Goal: Book appointment/travel/reservation

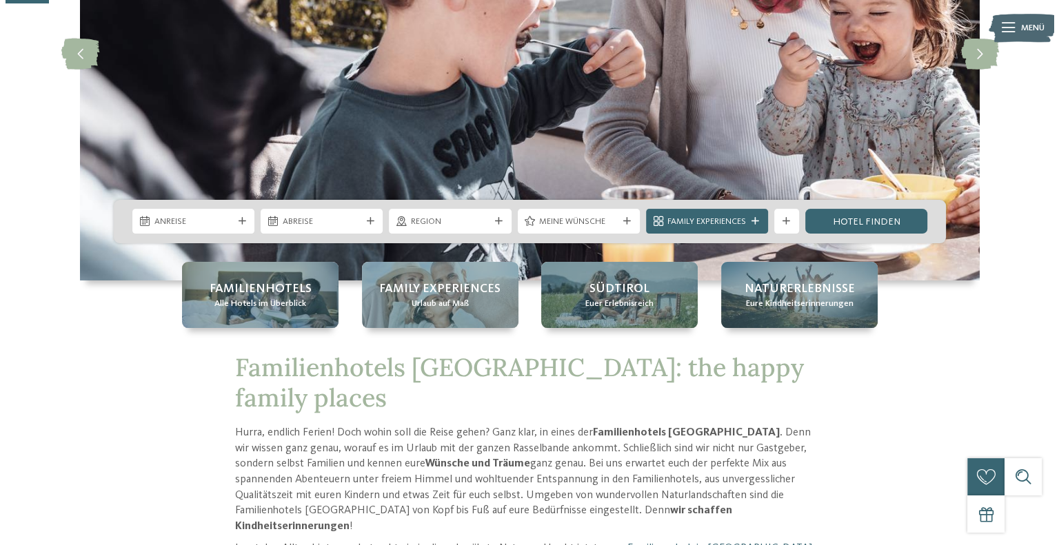
scroll to position [234, 0]
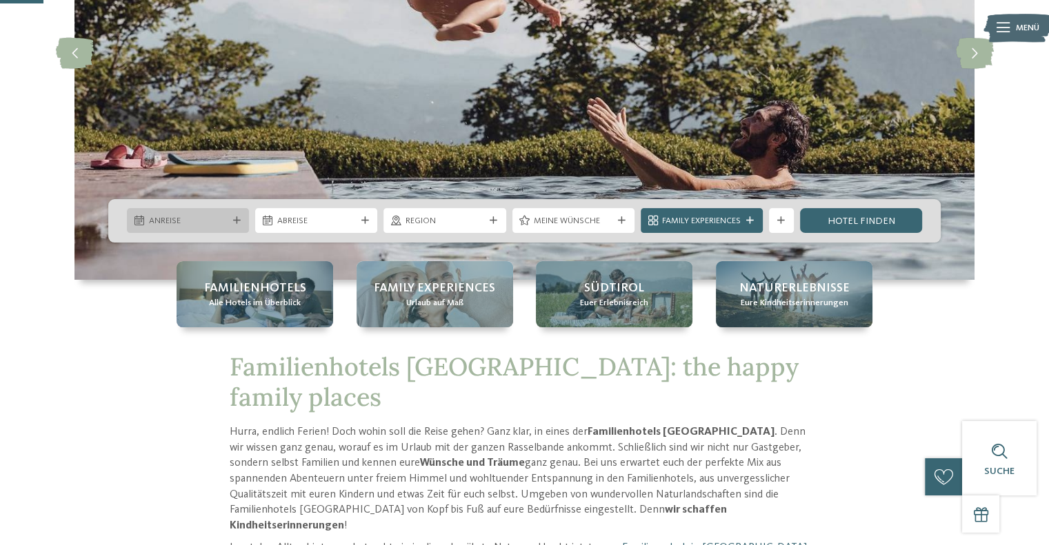
click at [239, 218] on icon at bounding box center [237, 221] width 8 height 8
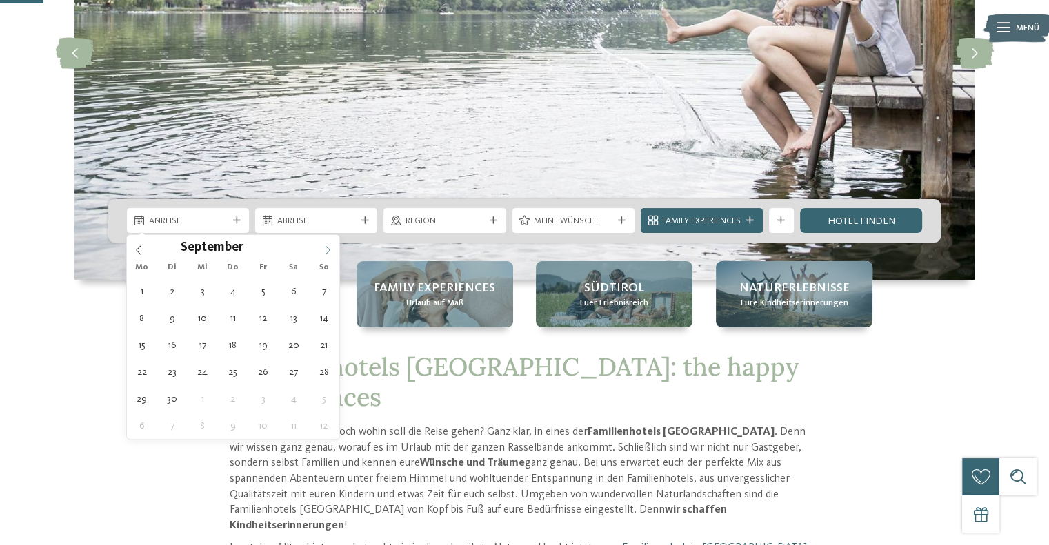
click at [327, 251] on icon at bounding box center [328, 250] width 10 height 10
type div "29.09.2025"
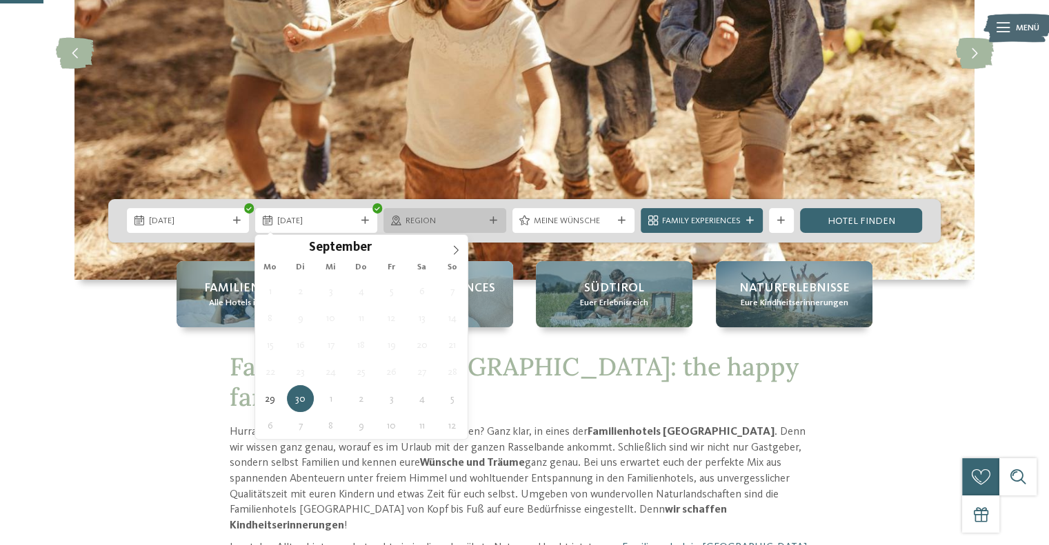
click at [483, 224] on span "Region" at bounding box center [444, 221] width 79 height 12
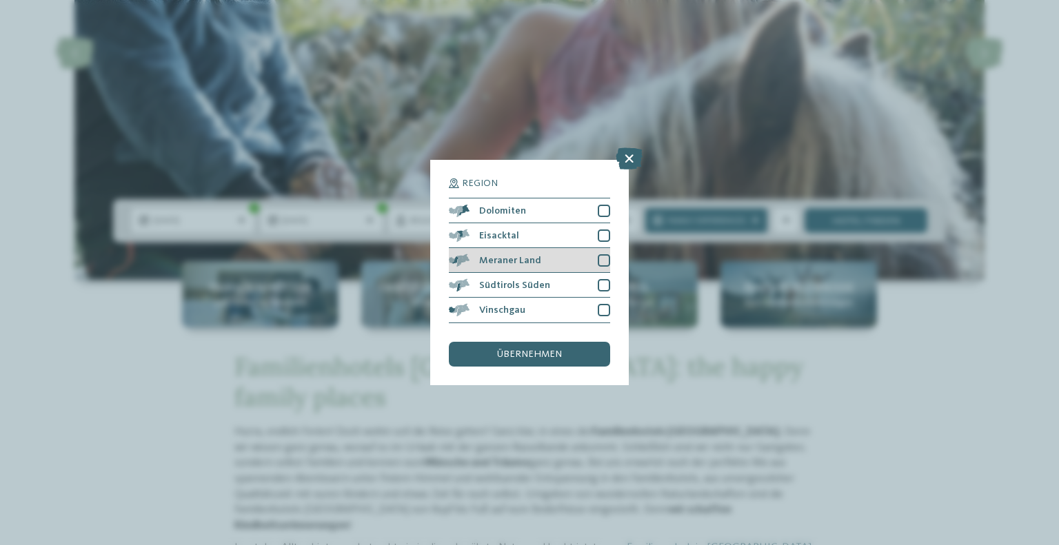
click at [544, 265] on div "Meraner Land" at bounding box center [529, 260] width 161 height 25
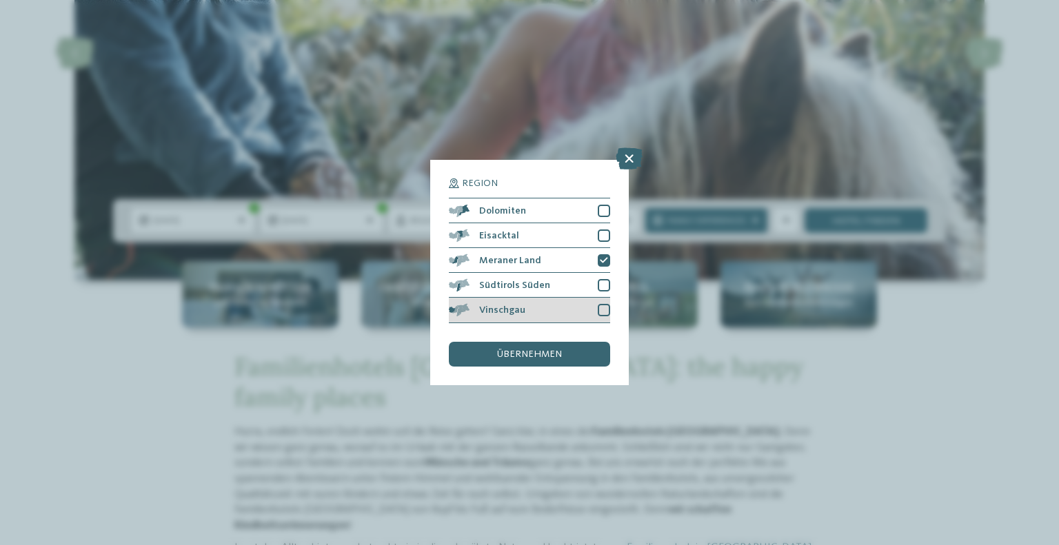
click at [574, 319] on div "Vinschgau" at bounding box center [529, 310] width 161 height 25
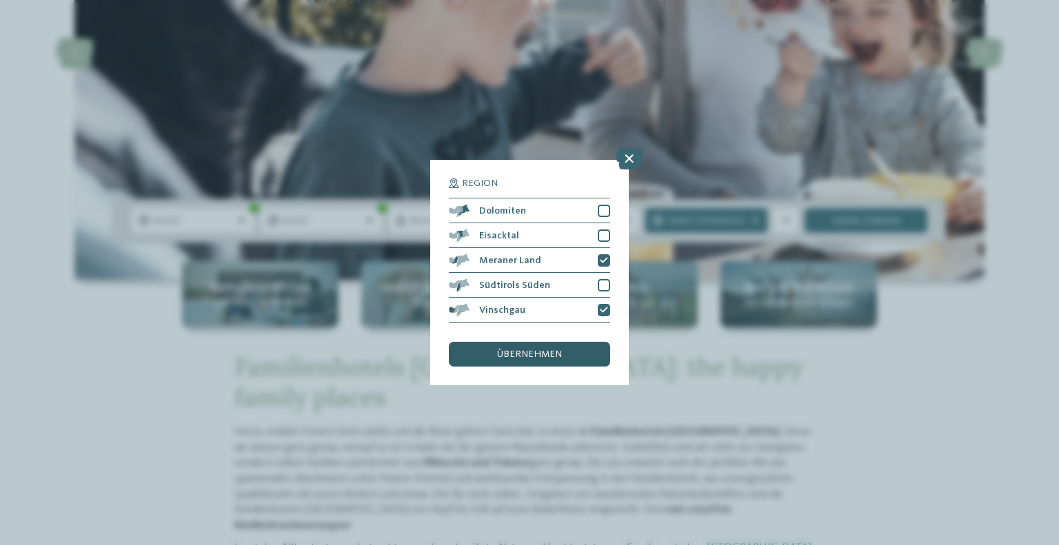
click at [546, 357] on span "übernehmen" at bounding box center [529, 355] width 65 height 10
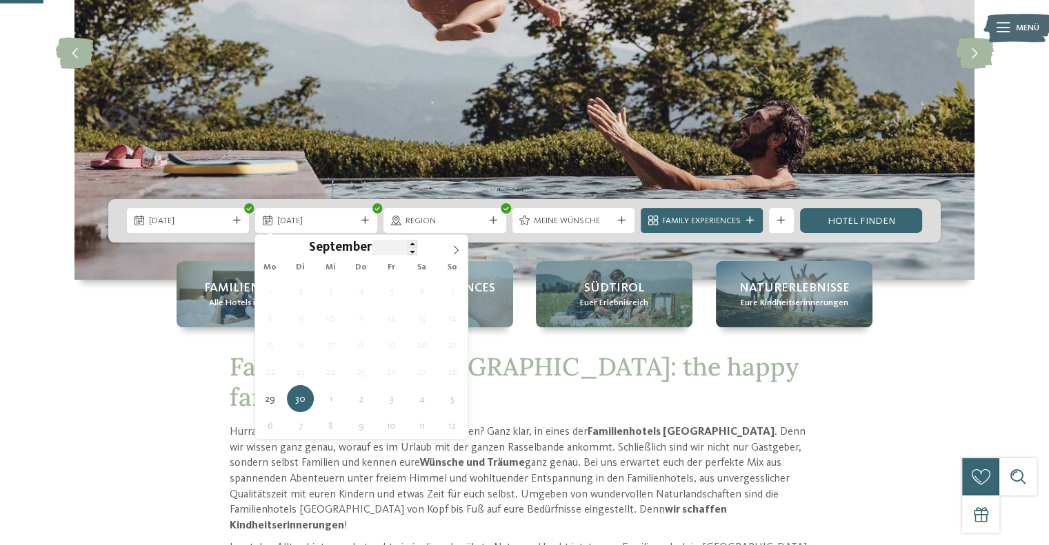
click at [375, 225] on div "30.09.2025" at bounding box center [316, 220] width 122 height 25
click at [458, 252] on icon at bounding box center [456, 250] width 10 height 10
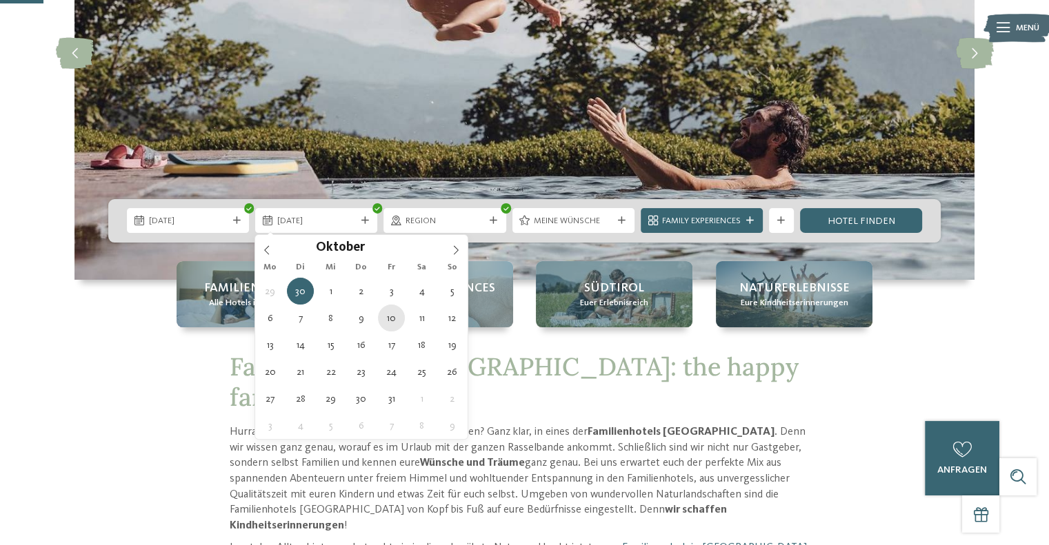
type div "10.10.2025"
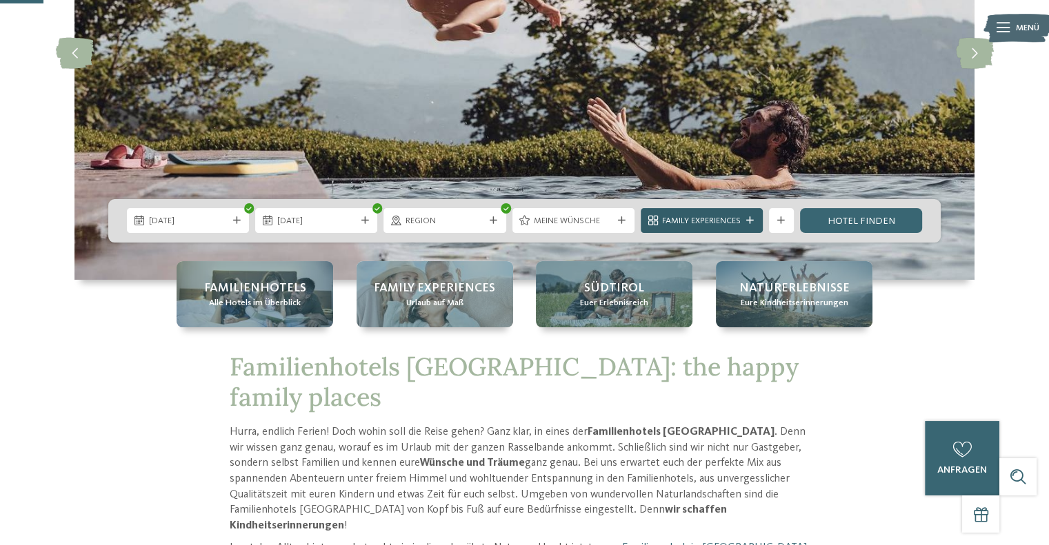
click at [744, 215] on div "Family Experiences" at bounding box center [701, 220] width 122 height 25
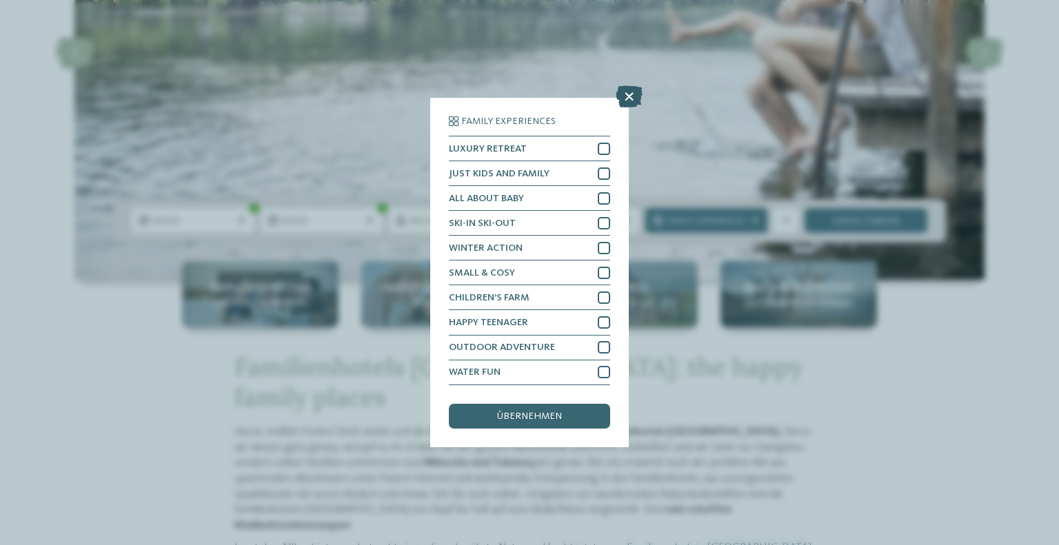
click at [627, 97] on icon at bounding box center [629, 97] width 27 height 22
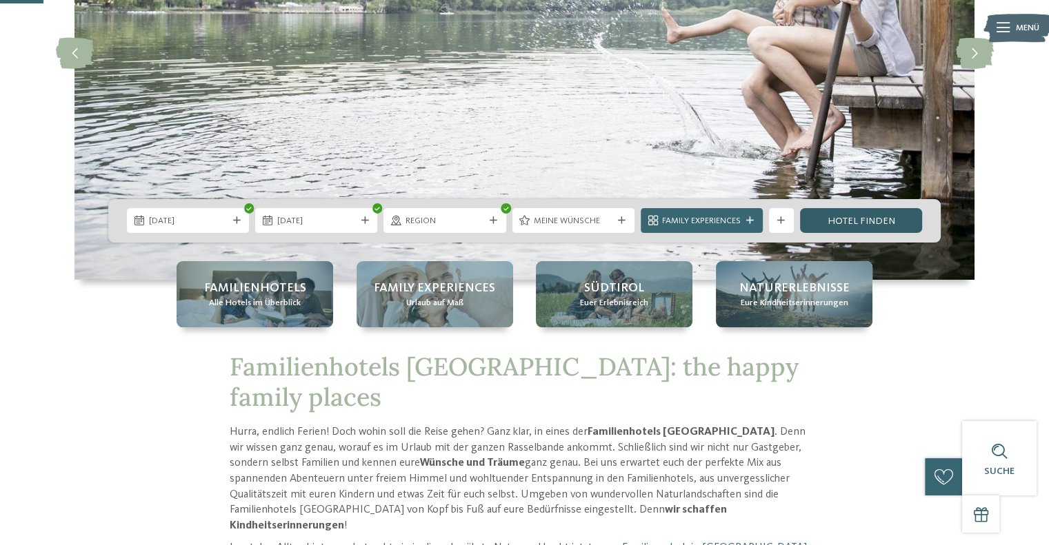
click at [858, 223] on link "Hotel finden" at bounding box center [861, 220] width 122 height 25
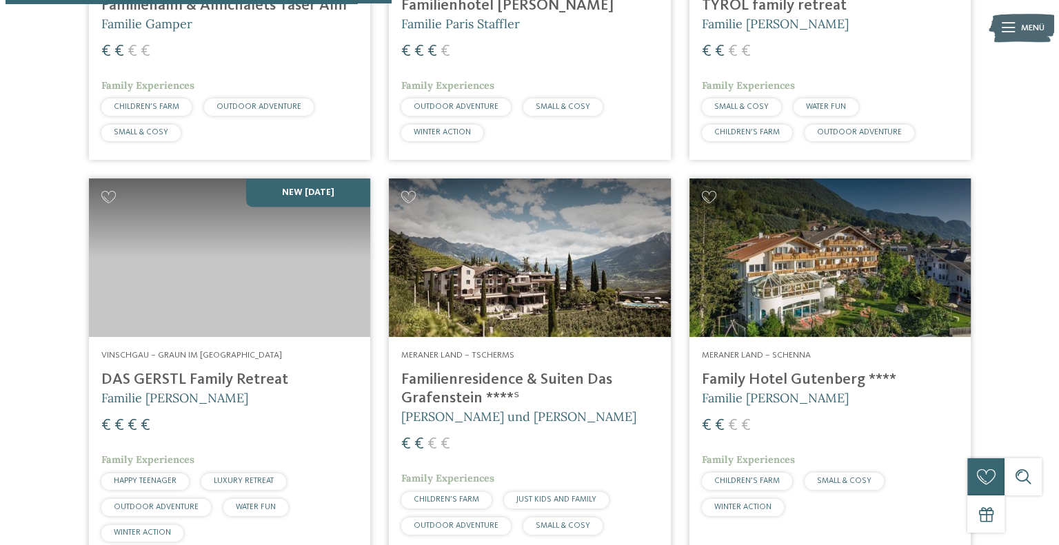
scroll to position [686, 0]
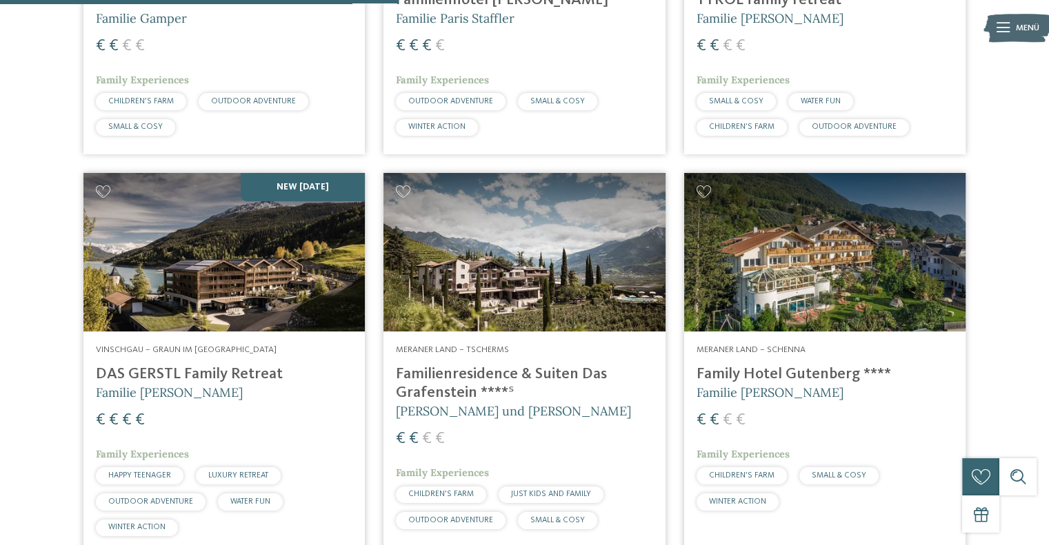
click at [165, 379] on h4 "DAS GERSTL Family Retreat" at bounding box center [224, 374] width 256 height 19
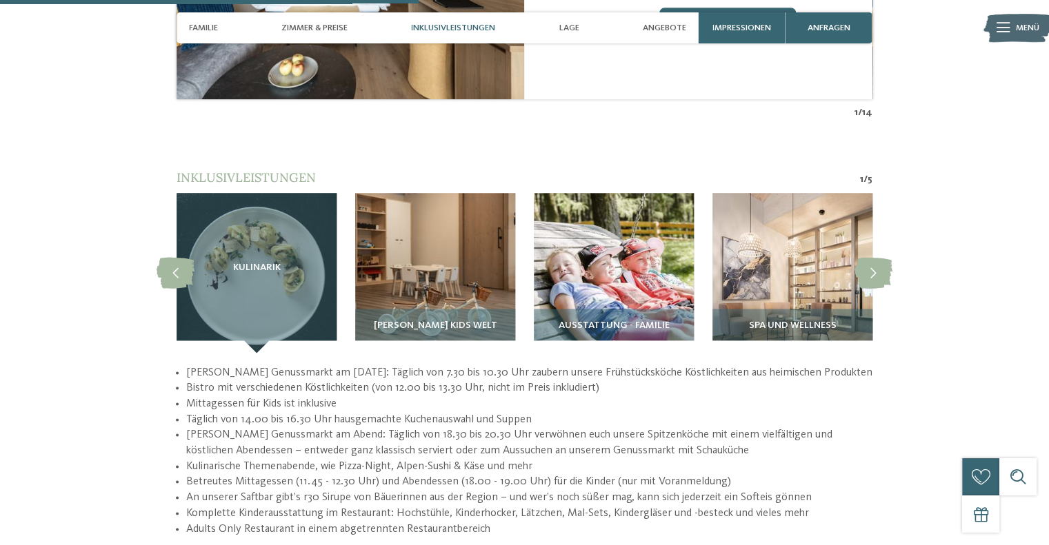
scroll to position [1679, 0]
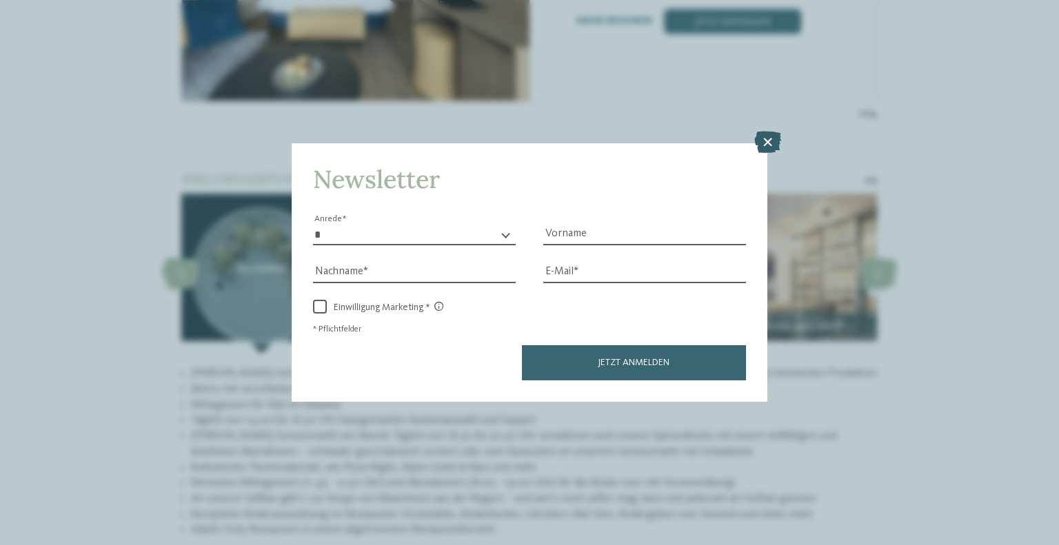
click at [761, 140] on icon at bounding box center [767, 142] width 27 height 22
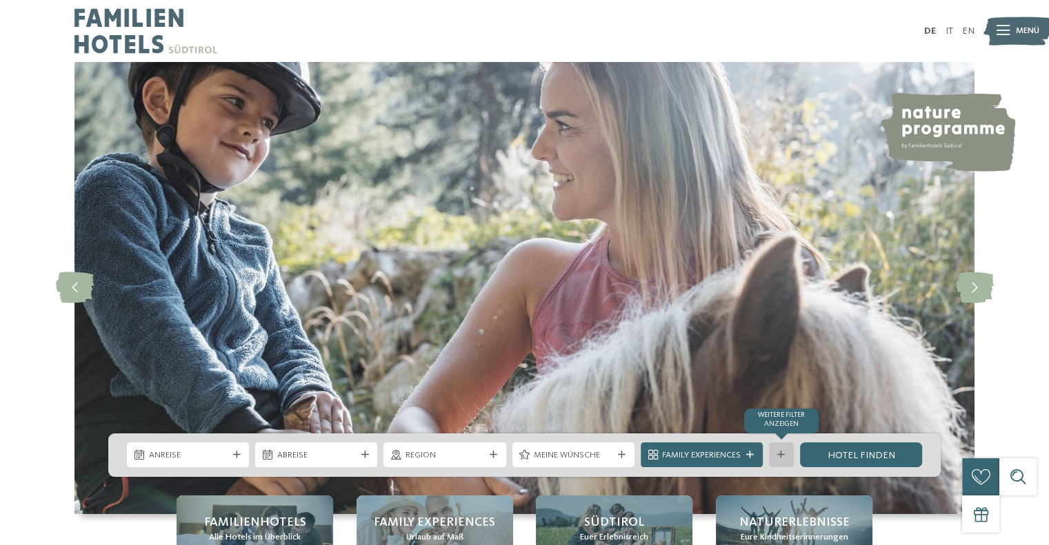
click at [789, 456] on div "Weitere Filter anzeigen" at bounding box center [781, 455] width 25 height 25
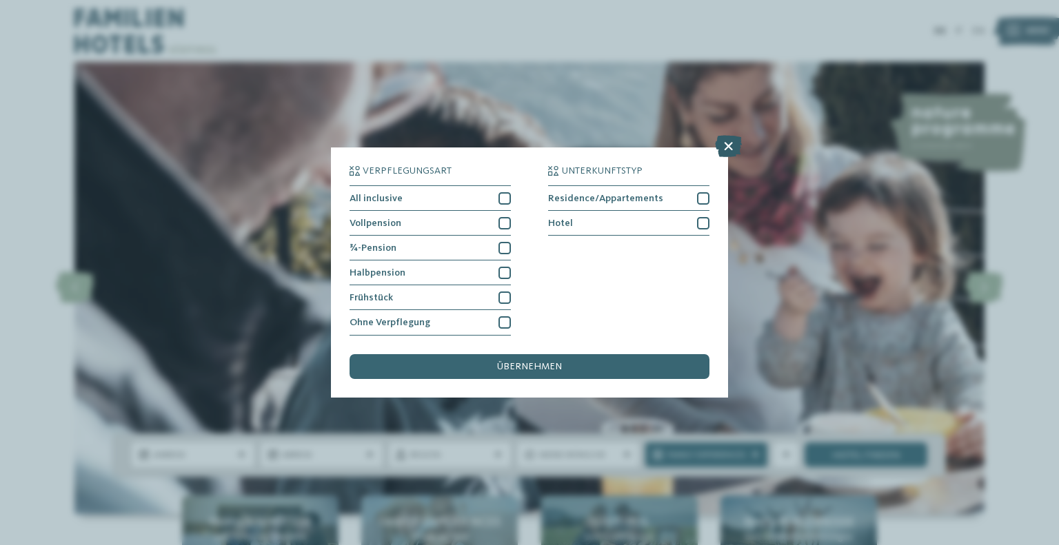
click at [727, 148] on icon at bounding box center [728, 147] width 27 height 22
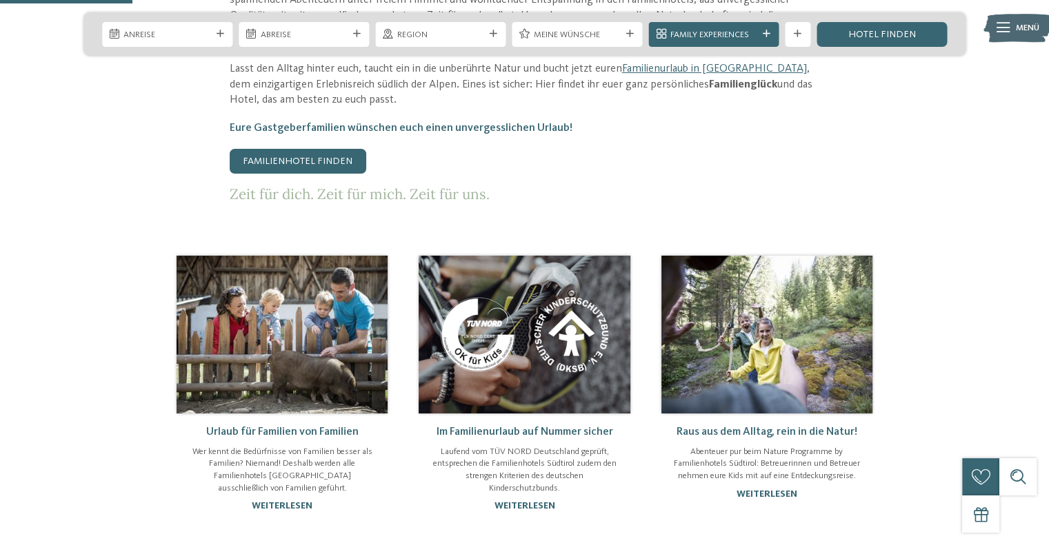
scroll to position [714, 0]
click at [312, 148] on link "Familienhotel finden" at bounding box center [298, 160] width 137 height 25
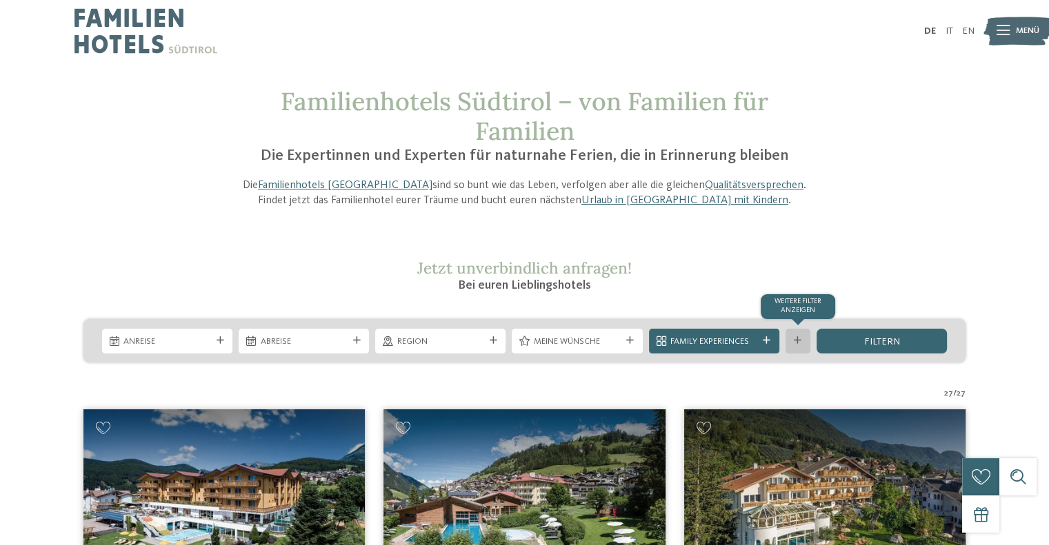
click at [805, 347] on div "Weitere Filter anzeigen" at bounding box center [797, 341] width 25 height 25
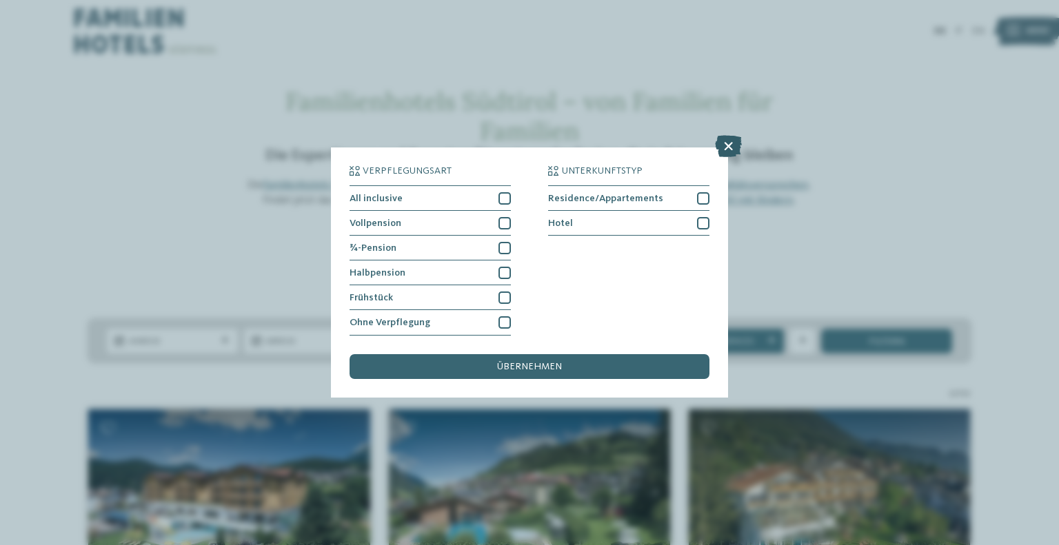
click at [718, 152] on icon at bounding box center [728, 147] width 27 height 22
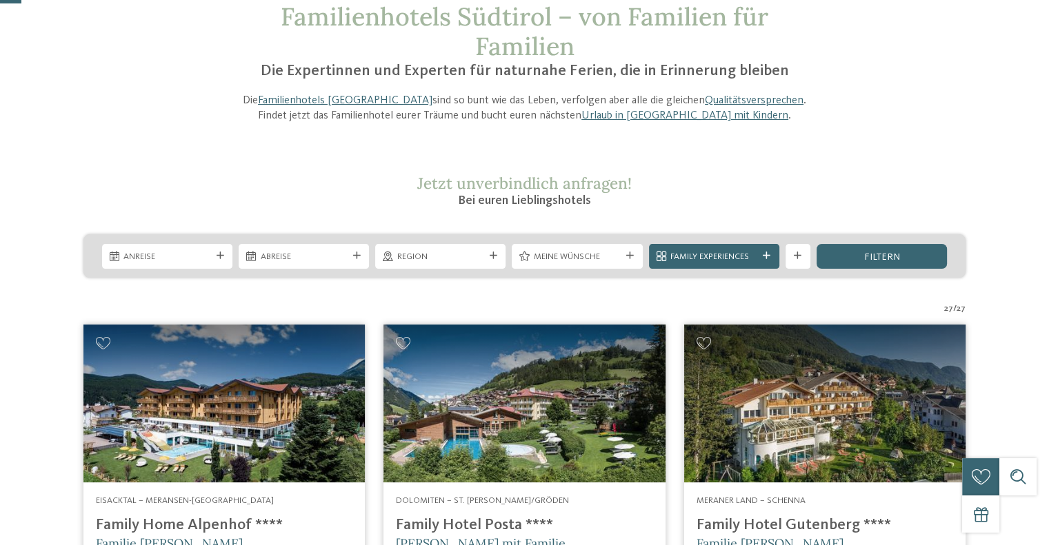
scroll to position [85, 0]
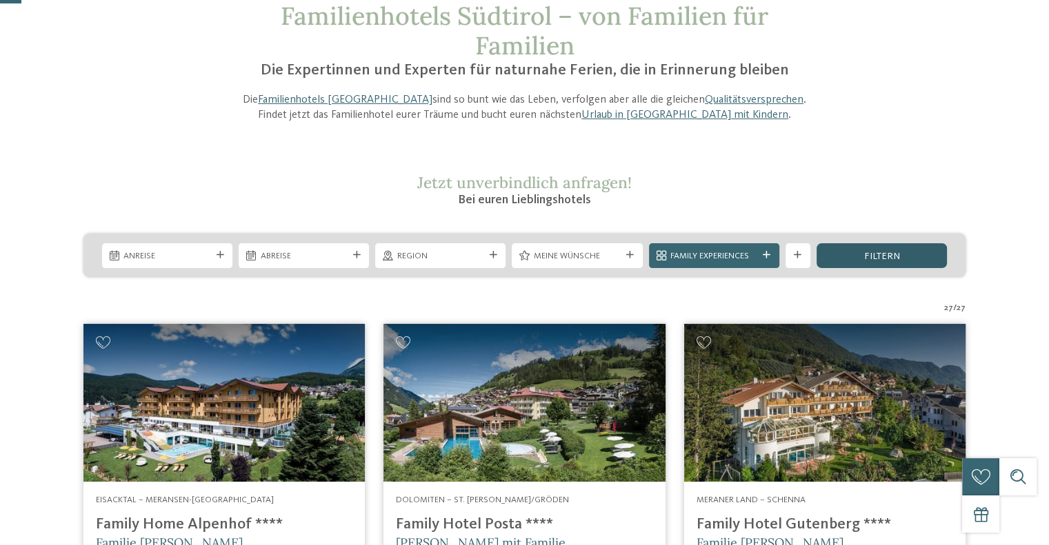
click at [884, 252] on span "filtern" at bounding box center [881, 257] width 36 height 10
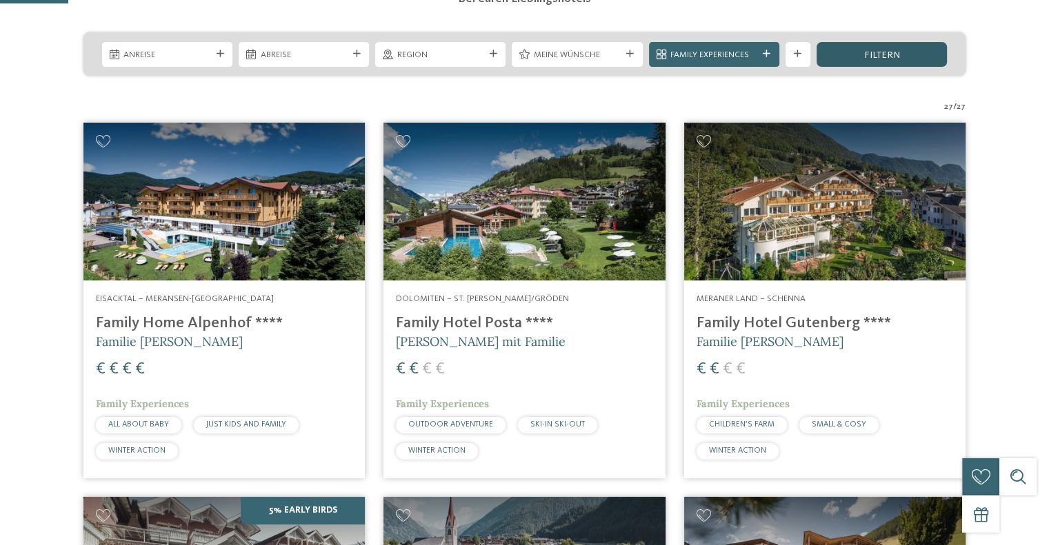
scroll to position [324, 0]
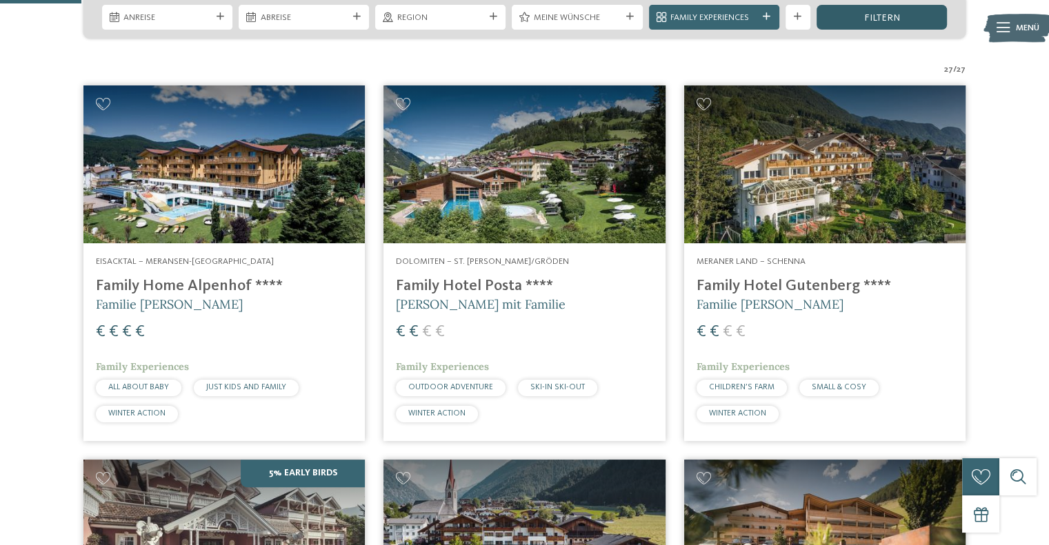
click at [896, 17] on span "filtern" at bounding box center [881, 18] width 36 height 10
click at [1013, 40] on img at bounding box center [1017, 28] width 68 height 34
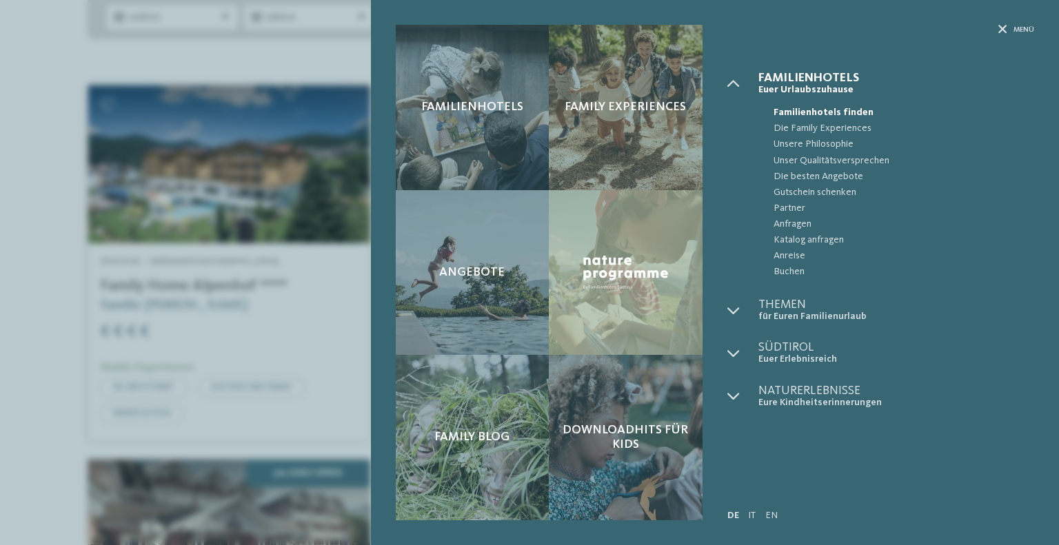
click at [996, 32] on div "Menü" at bounding box center [880, 48] width 307 height 47
click at [1004, 30] on icon at bounding box center [1002, 30] width 9 height 9
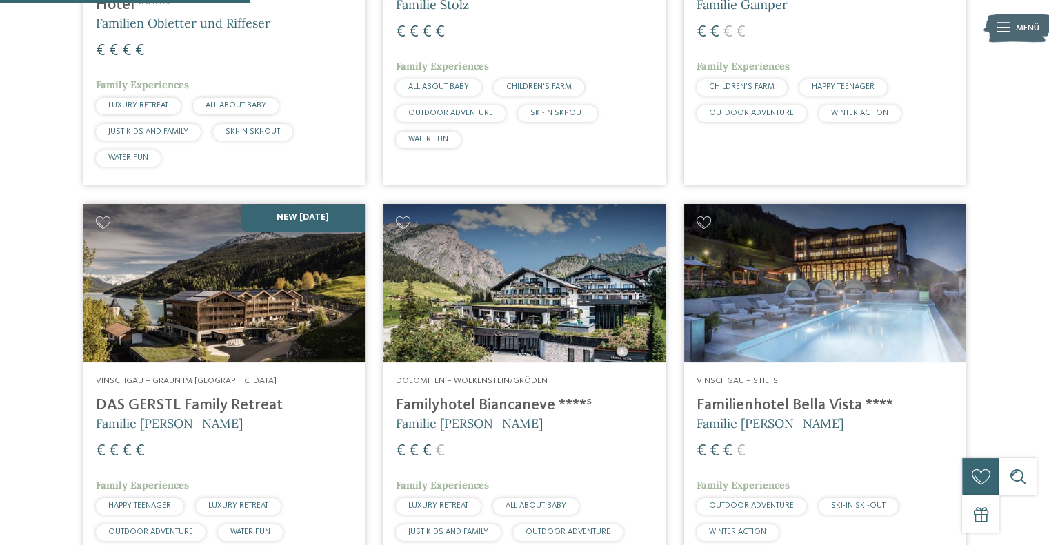
scroll to position [1001, 0]
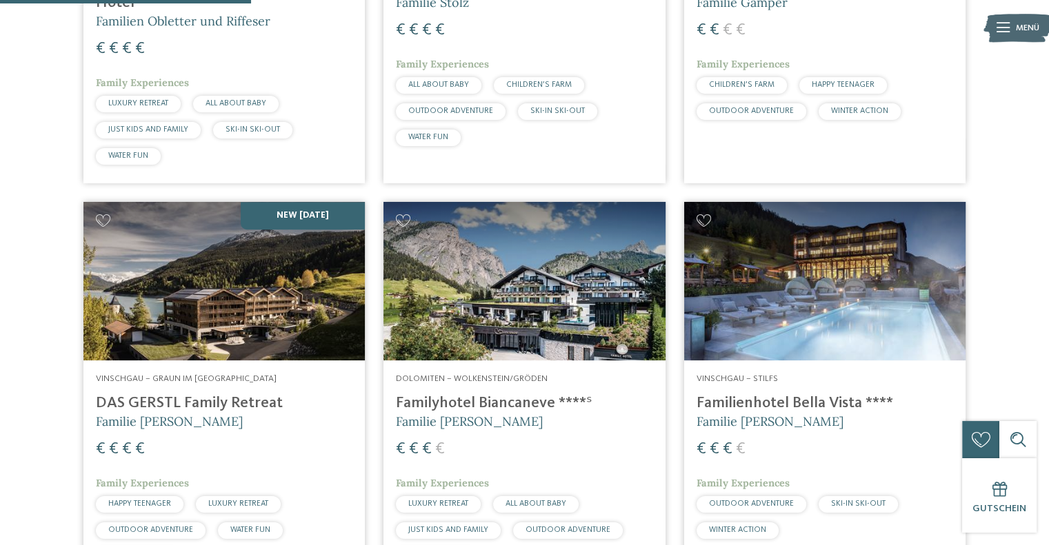
click at [179, 529] on span "OUTDOOR ADVENTURE" at bounding box center [150, 530] width 85 height 8
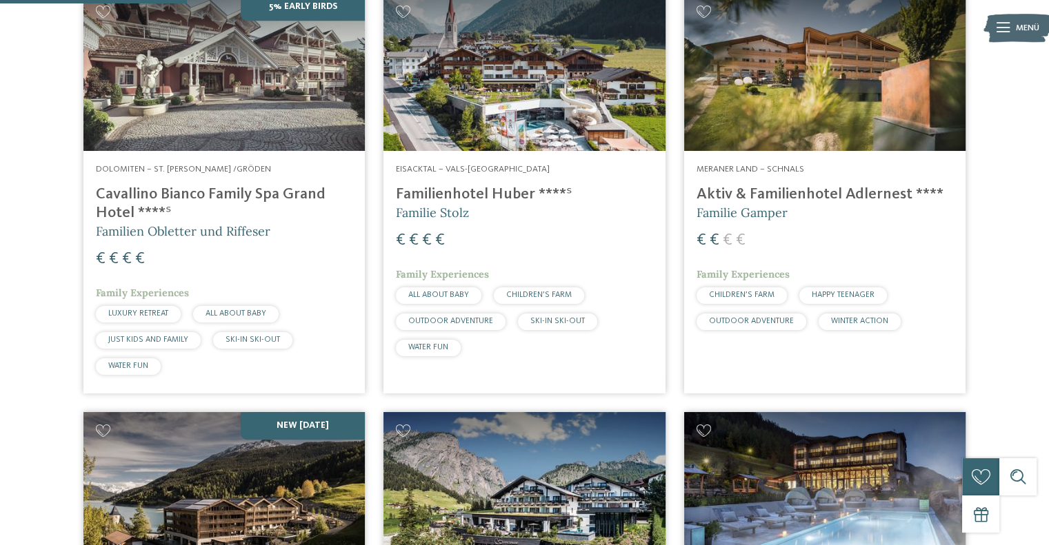
scroll to position [742, 0]
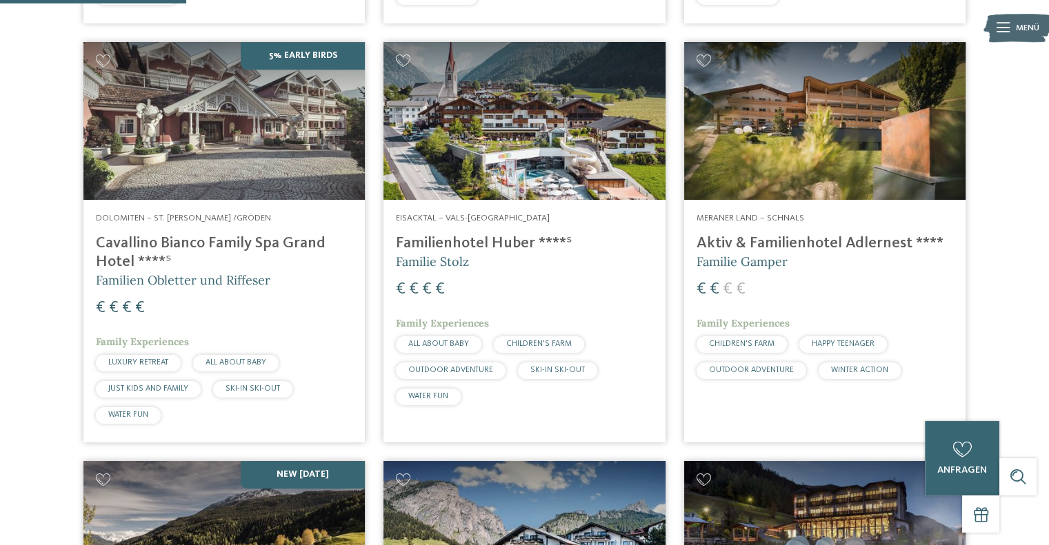
click at [872, 236] on h4 "Aktiv & Familienhotel Adlernest ****" at bounding box center [824, 243] width 256 height 19
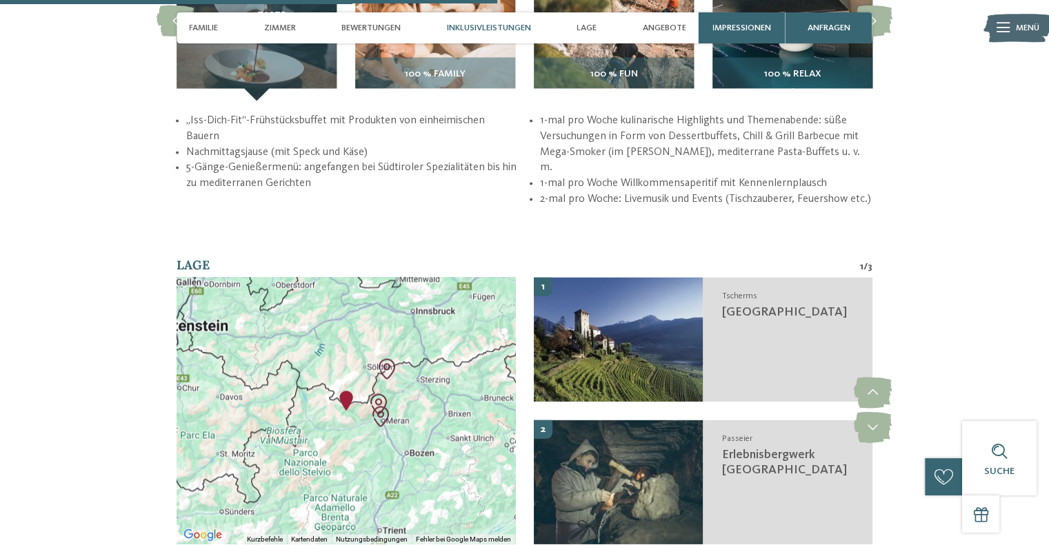
scroll to position [2030, 0]
click at [874, 423] on icon at bounding box center [872, 427] width 38 height 31
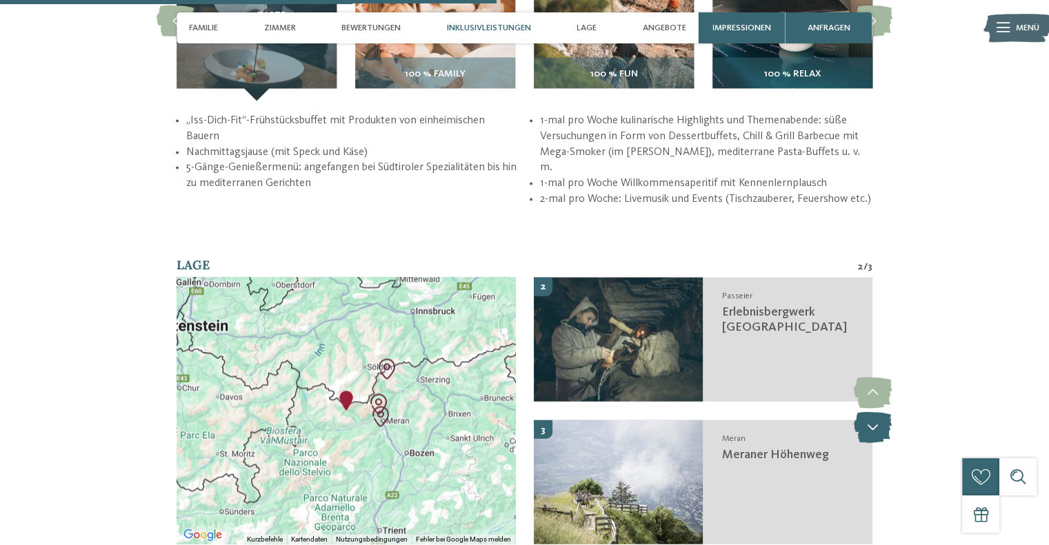
click at [874, 423] on icon at bounding box center [872, 427] width 38 height 31
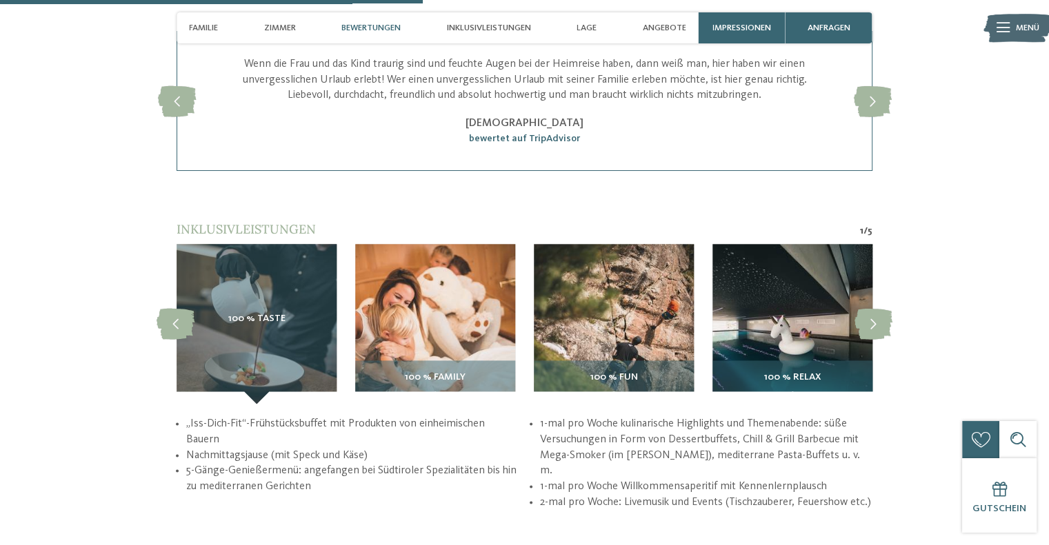
scroll to position [1726, 0]
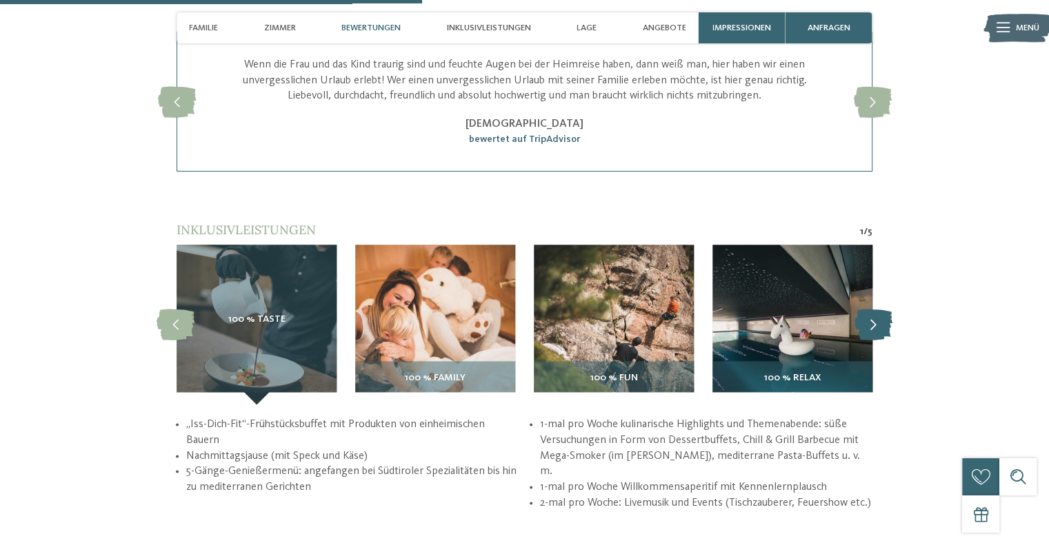
click at [860, 317] on icon at bounding box center [873, 325] width 38 height 31
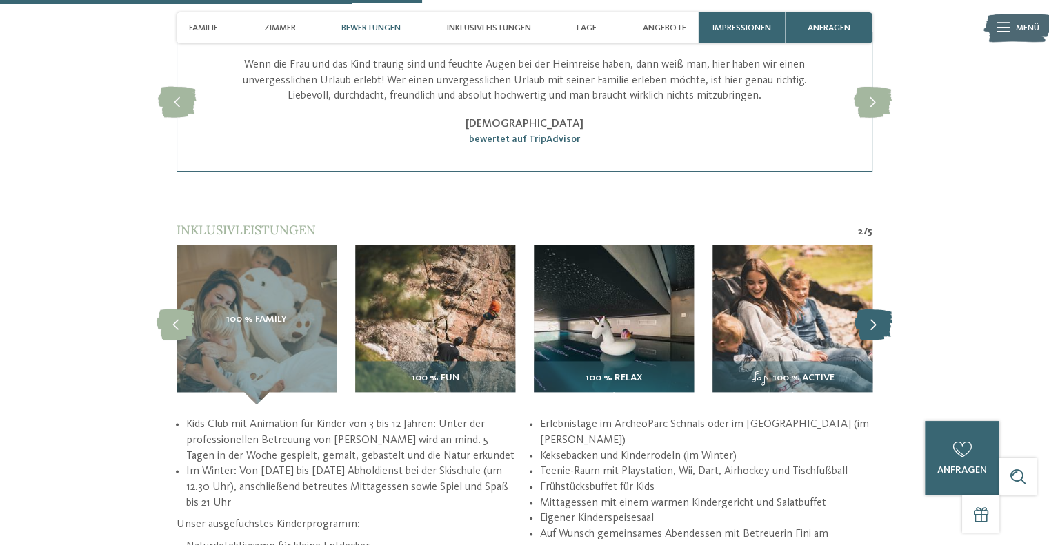
click at [860, 317] on icon at bounding box center [873, 325] width 38 height 31
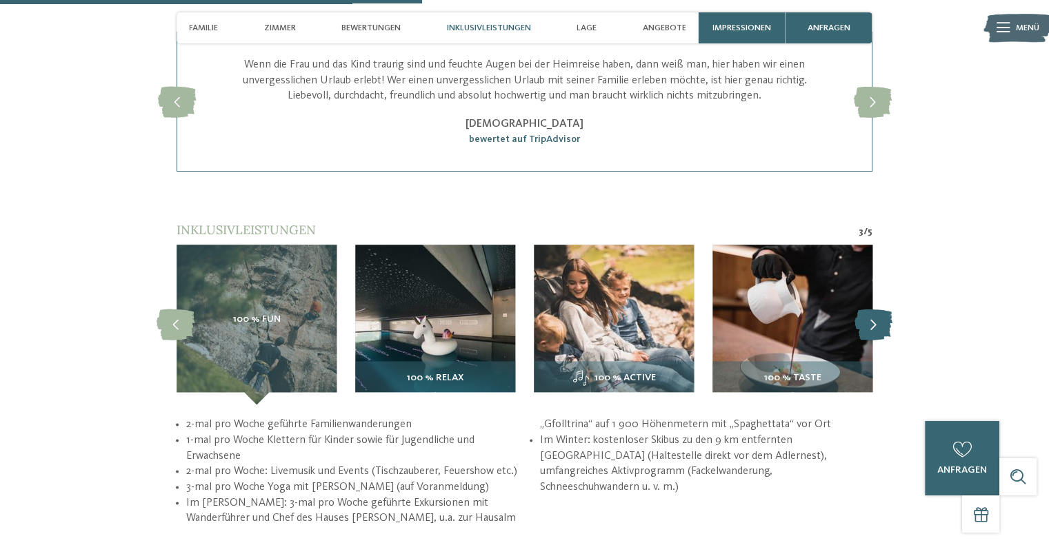
click at [860, 317] on icon at bounding box center [873, 325] width 38 height 31
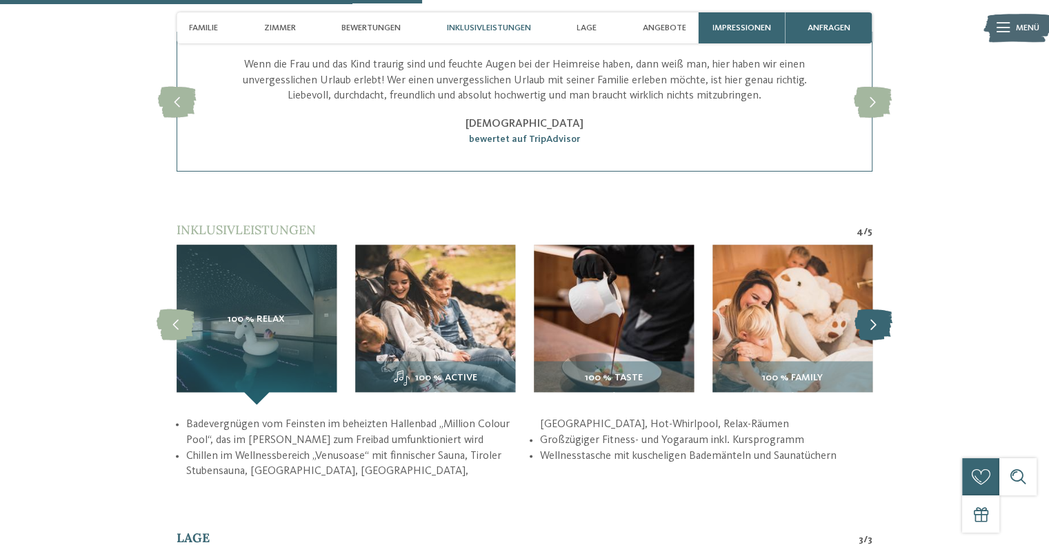
click at [860, 317] on icon at bounding box center [873, 325] width 38 height 31
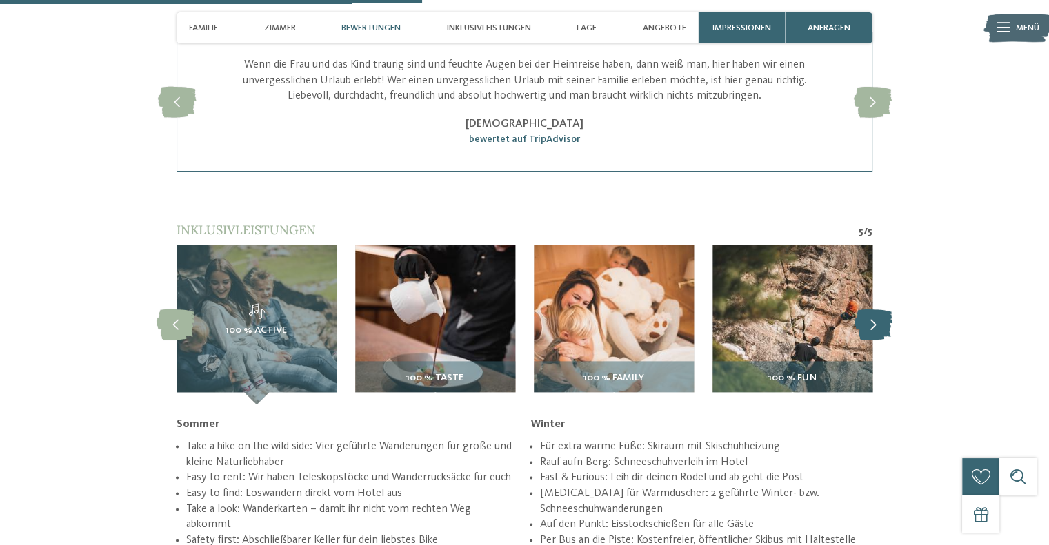
click at [860, 317] on icon at bounding box center [873, 325] width 38 height 31
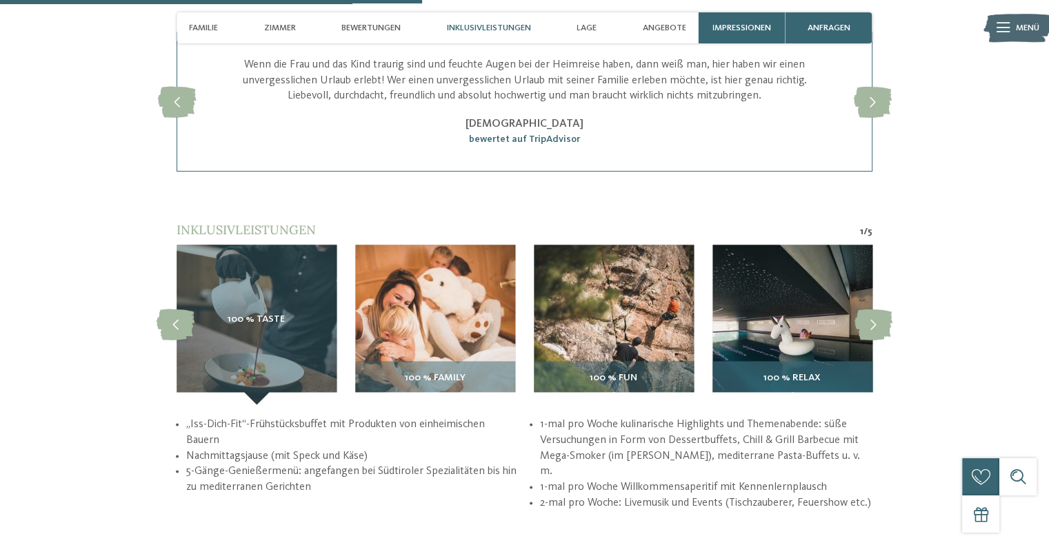
click at [761, 333] on img at bounding box center [792, 325] width 160 height 160
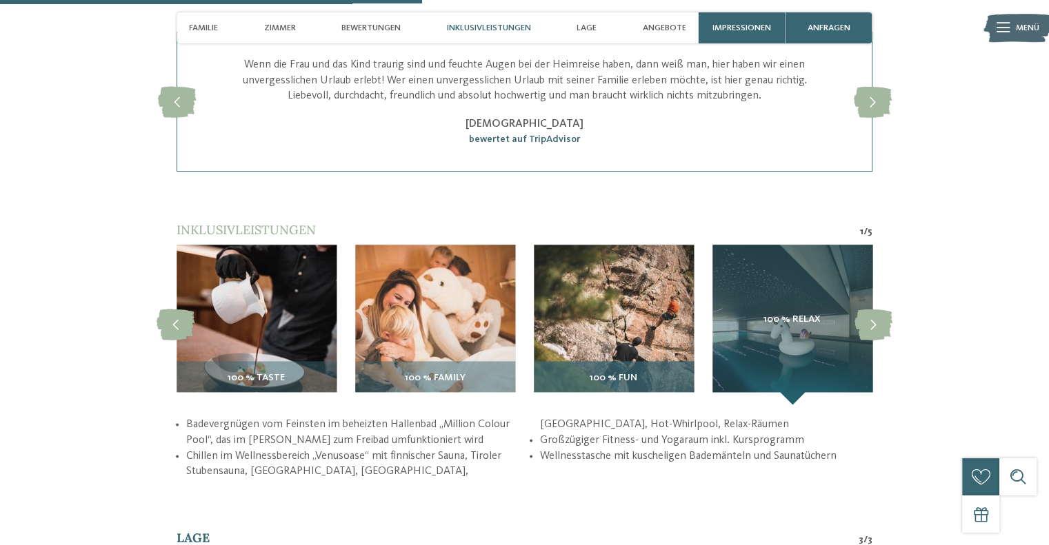
click at [649, 336] on img at bounding box center [614, 325] width 160 height 160
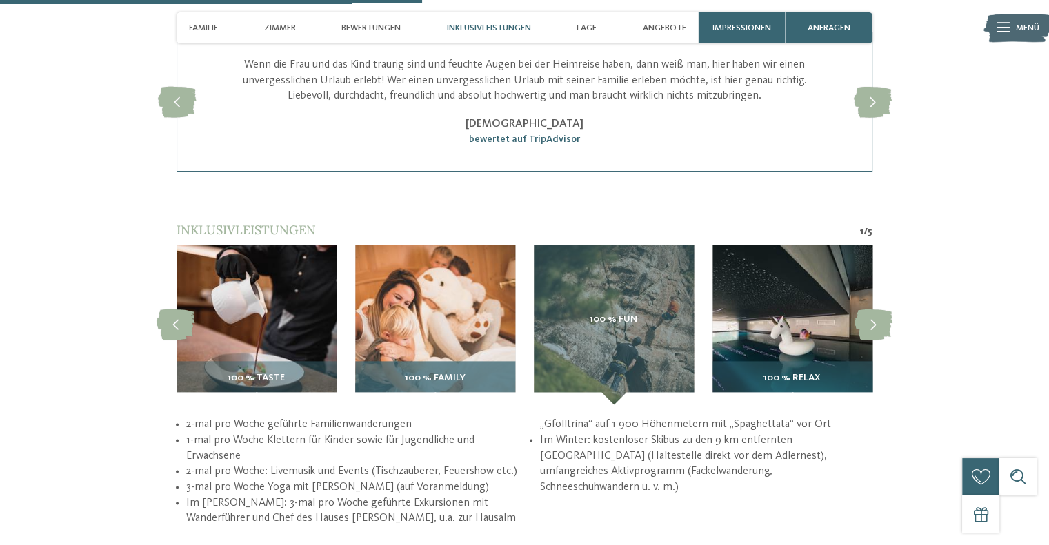
click at [479, 311] on img at bounding box center [435, 325] width 160 height 160
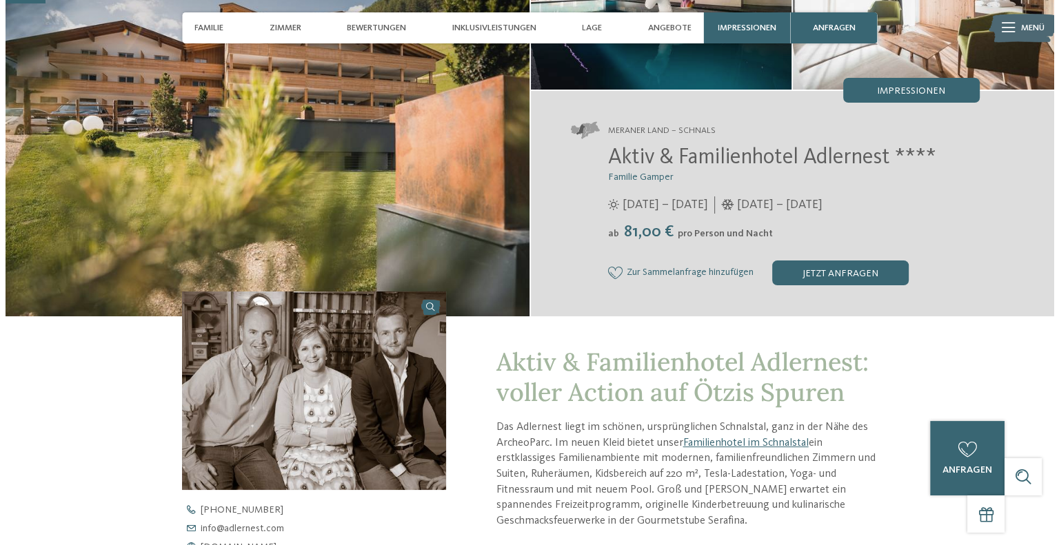
scroll to position [0, 0]
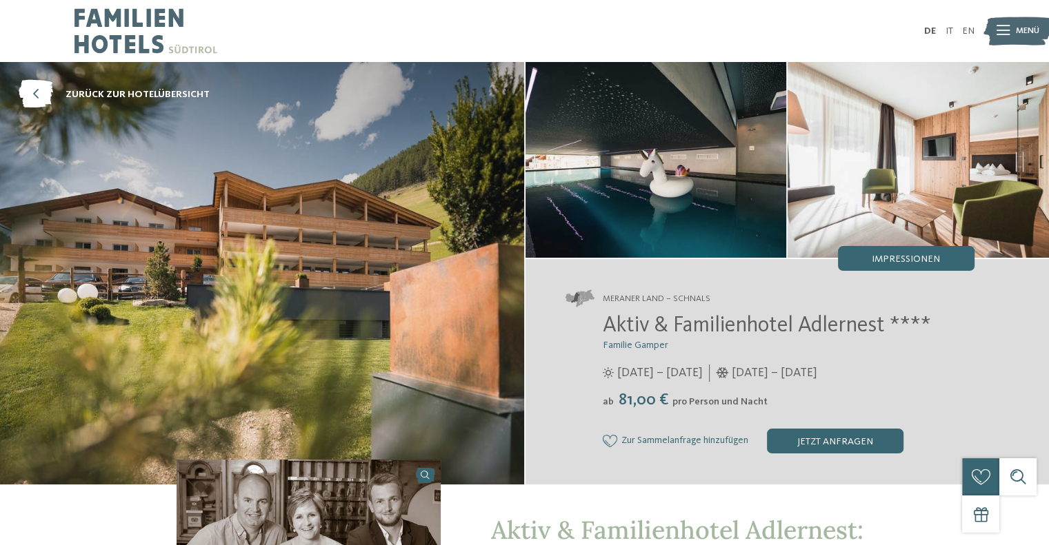
click at [689, 204] on img at bounding box center [655, 160] width 261 height 196
click at [914, 261] on span "Impressionen" at bounding box center [905, 259] width 68 height 10
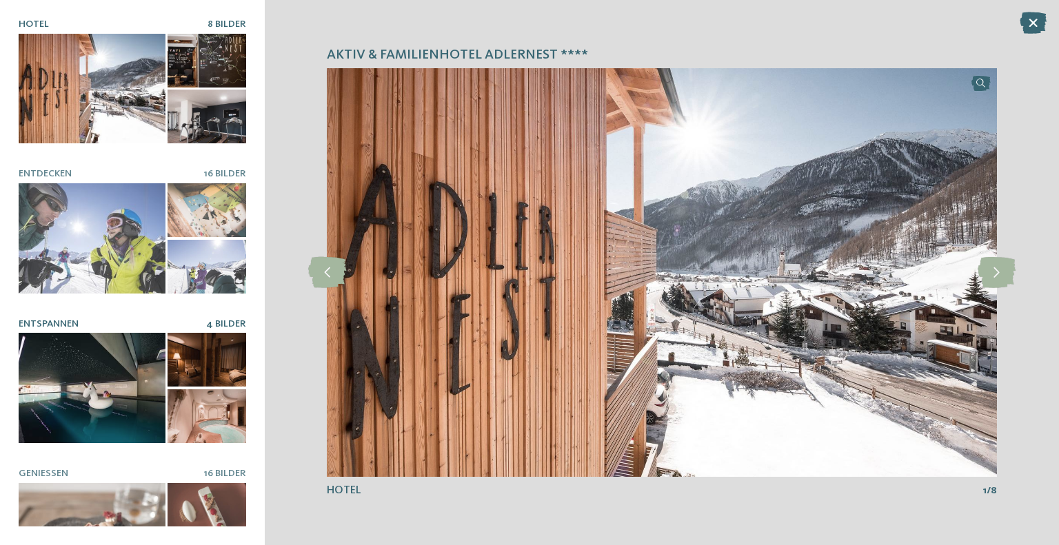
click at [119, 398] on div at bounding box center [92, 388] width 147 height 110
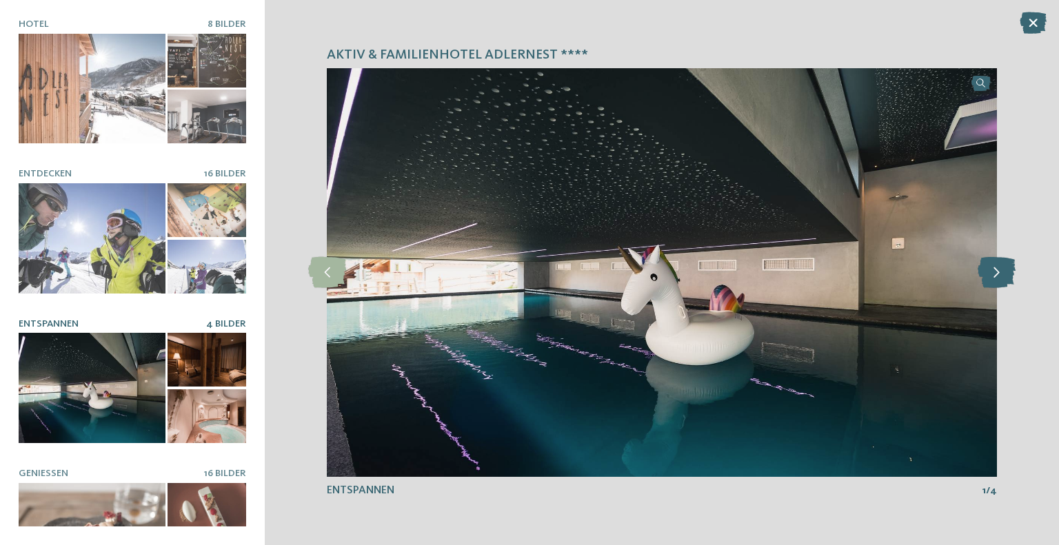
click at [1005, 272] on icon at bounding box center [997, 272] width 38 height 31
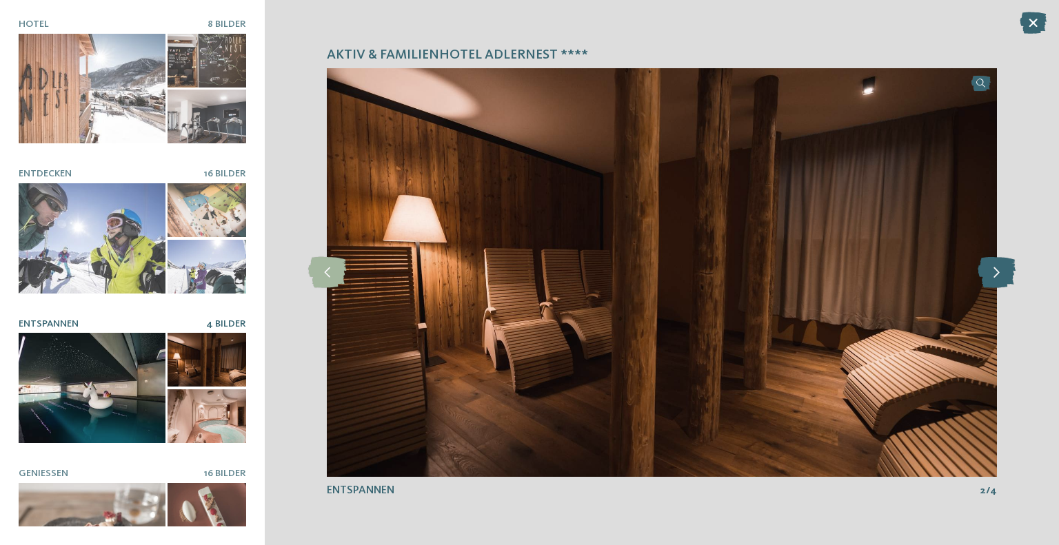
click at [1005, 272] on icon at bounding box center [997, 272] width 38 height 31
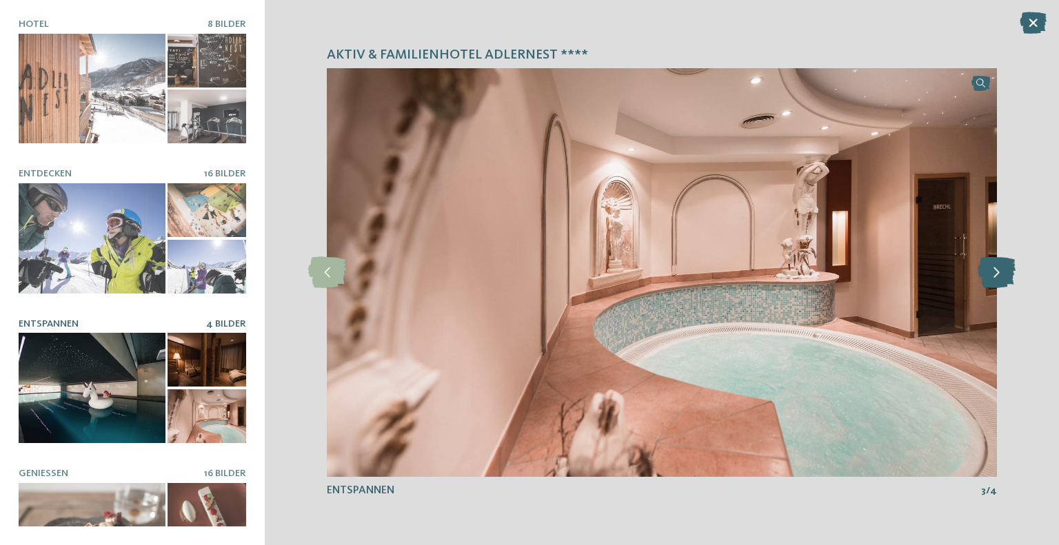
click at [1005, 272] on icon at bounding box center [997, 272] width 38 height 31
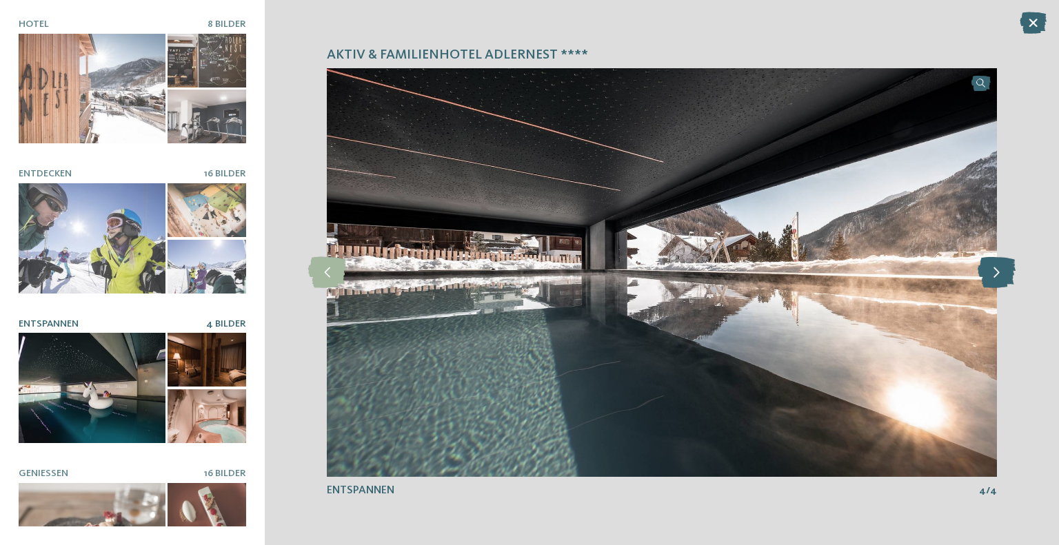
click at [1005, 272] on icon at bounding box center [997, 272] width 38 height 31
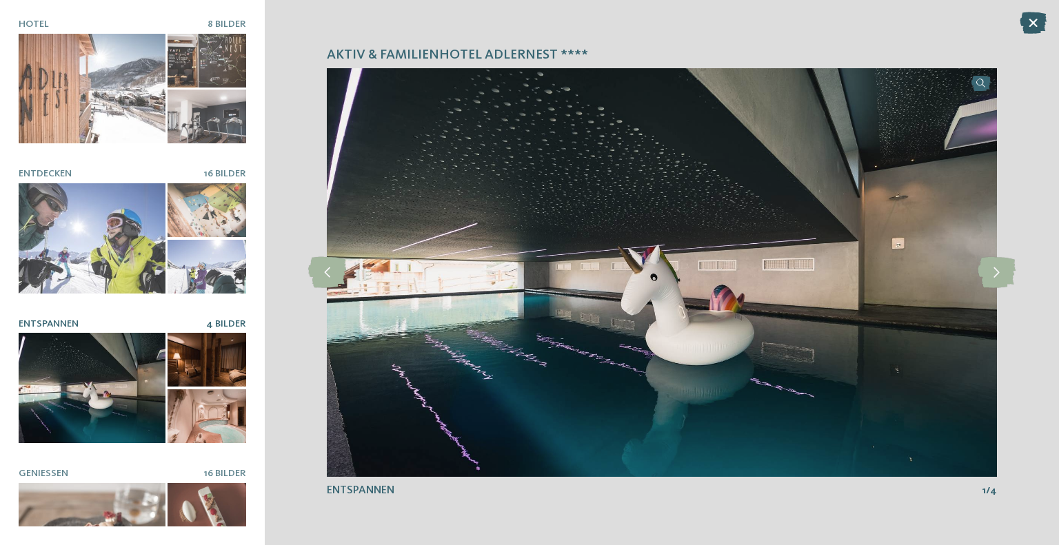
click at [1029, 27] on icon at bounding box center [1033, 23] width 27 height 22
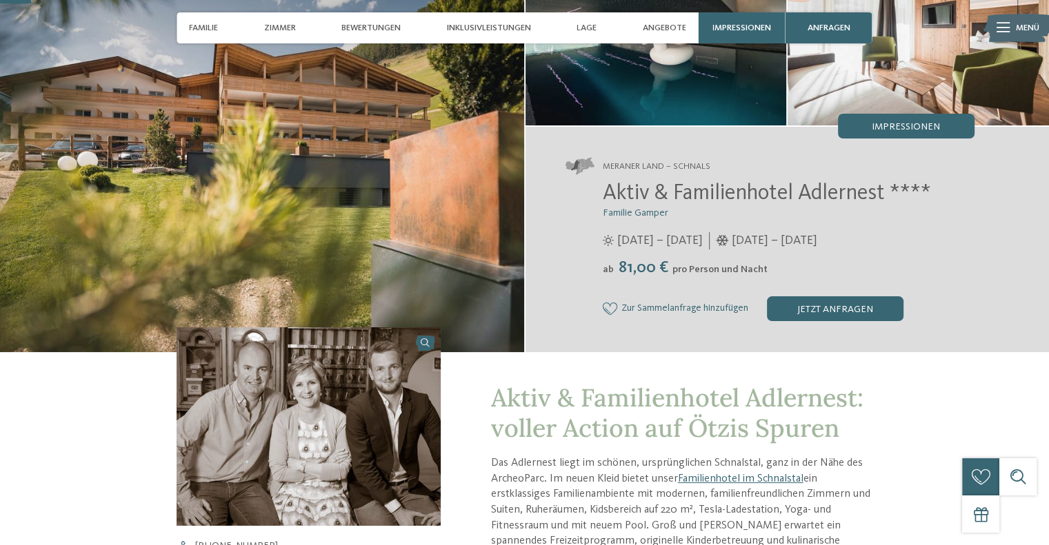
scroll to position [134, 0]
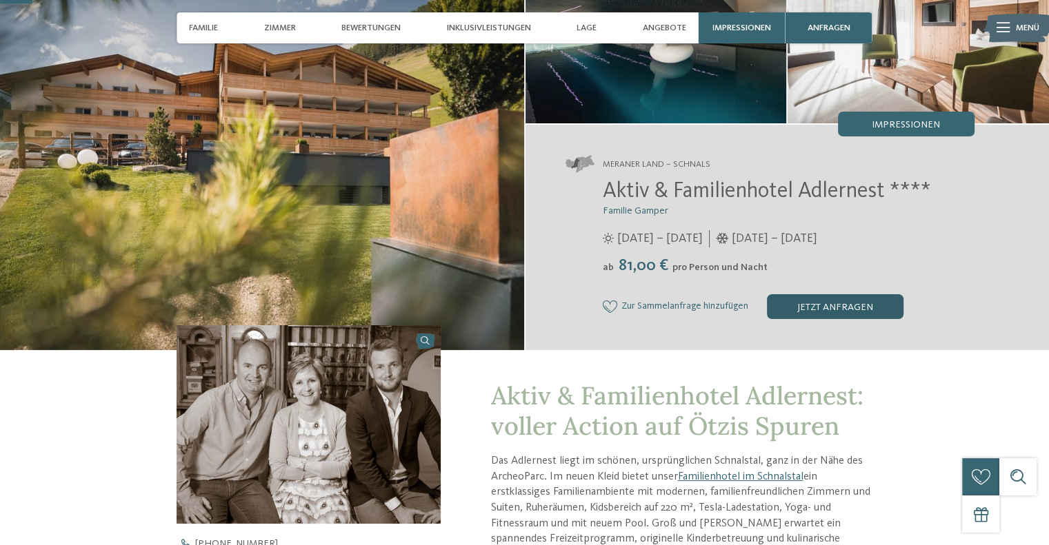
click at [849, 305] on div "jetzt anfragen" at bounding box center [835, 306] width 137 height 25
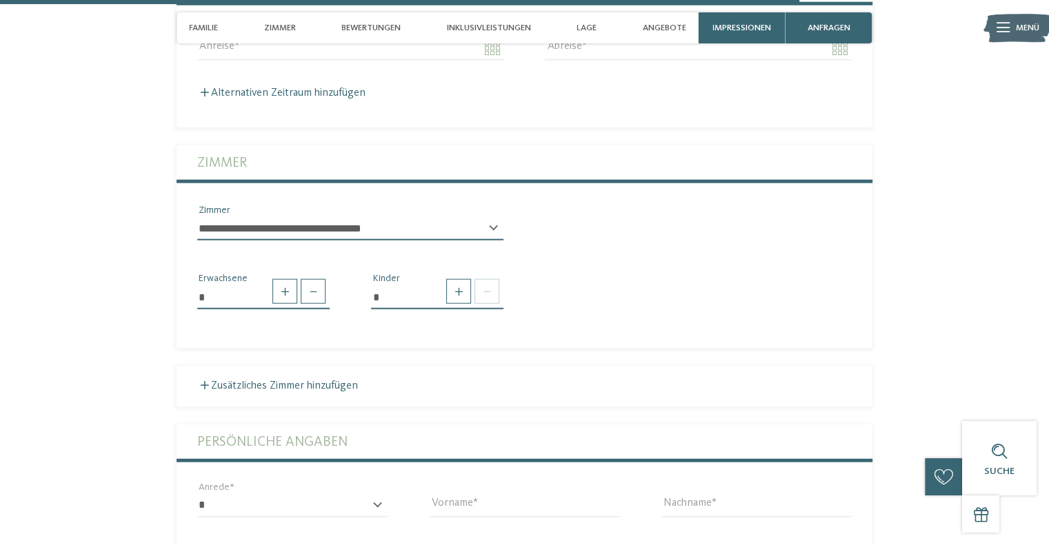
scroll to position [3350, 0]
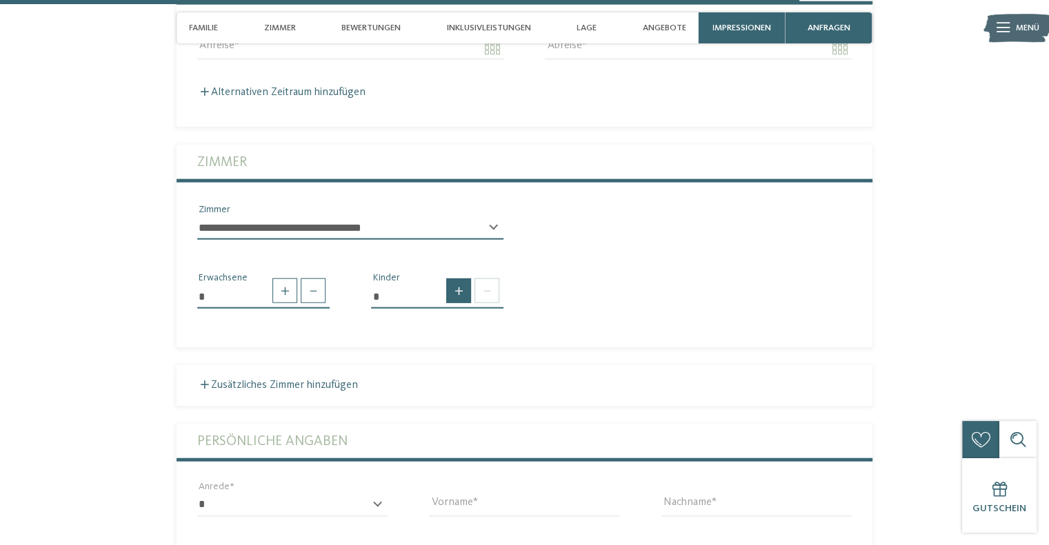
click at [456, 292] on span at bounding box center [458, 291] width 25 height 25
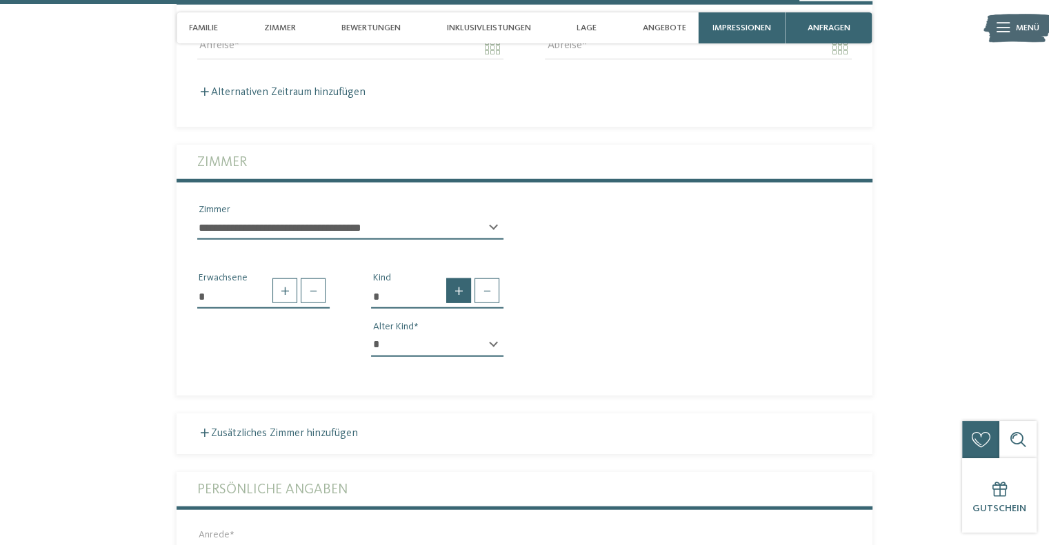
click at [456, 292] on span at bounding box center [458, 291] width 25 height 25
type input "*"
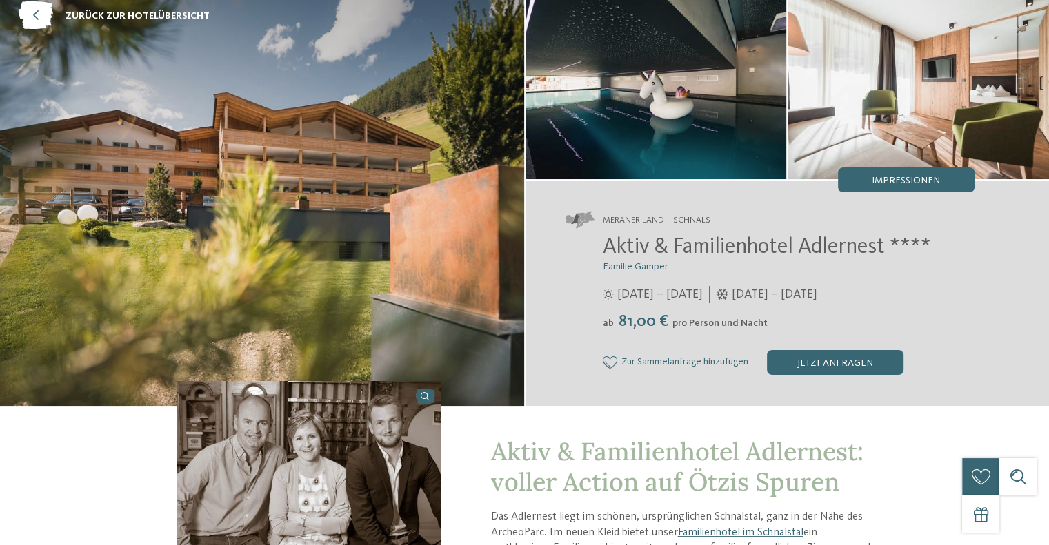
scroll to position [0, 0]
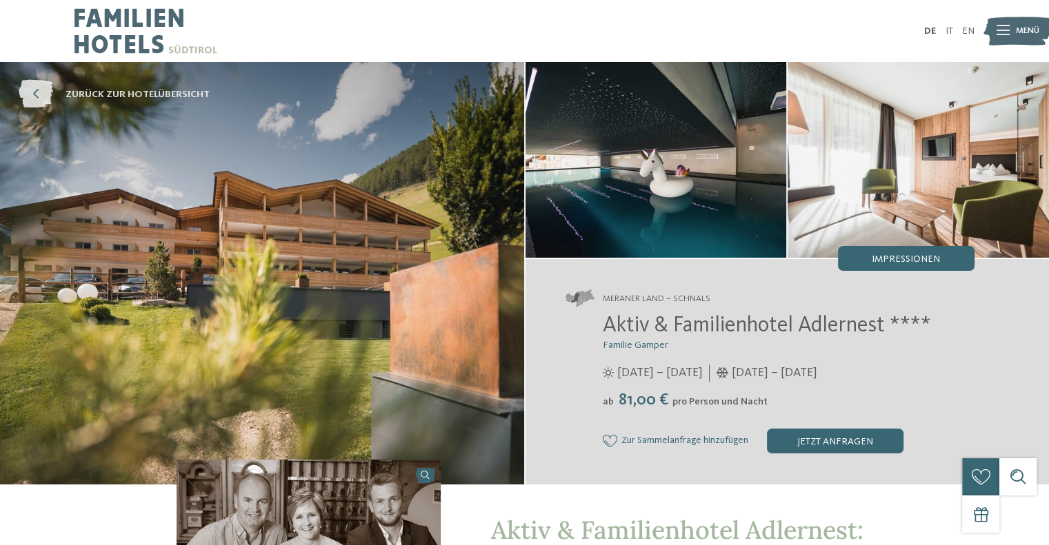
click at [46, 94] on icon at bounding box center [36, 95] width 34 height 28
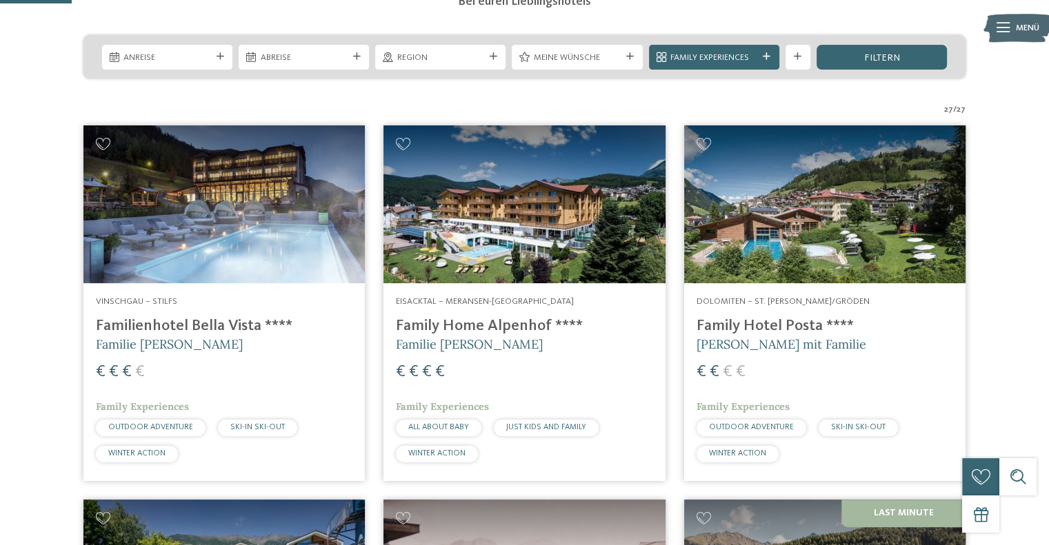
scroll to position [285, 0]
